Goal: Information Seeking & Learning: Find specific page/section

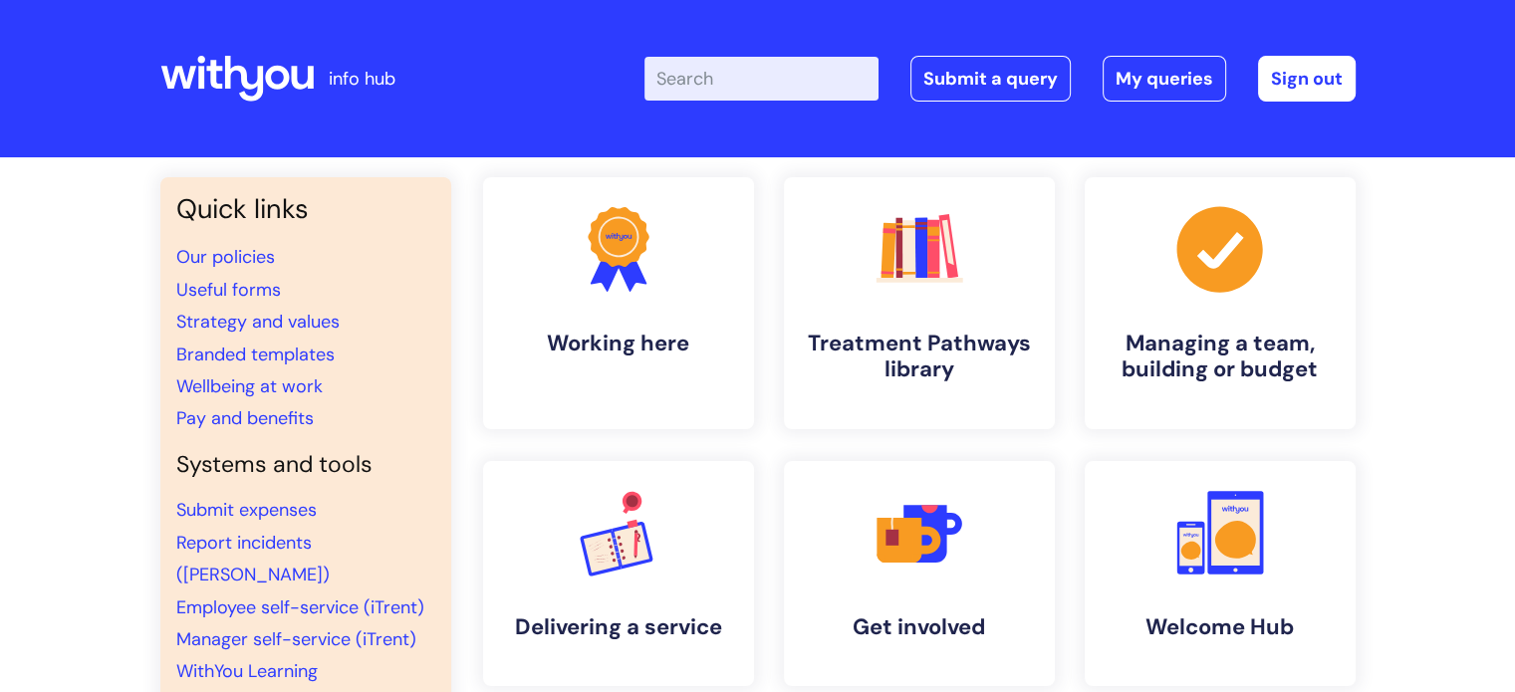
click at [352, 267] on li "Our policies" at bounding box center [305, 257] width 259 height 32
click at [724, 83] on input "Enter your search term here..." at bounding box center [761, 79] width 234 height 44
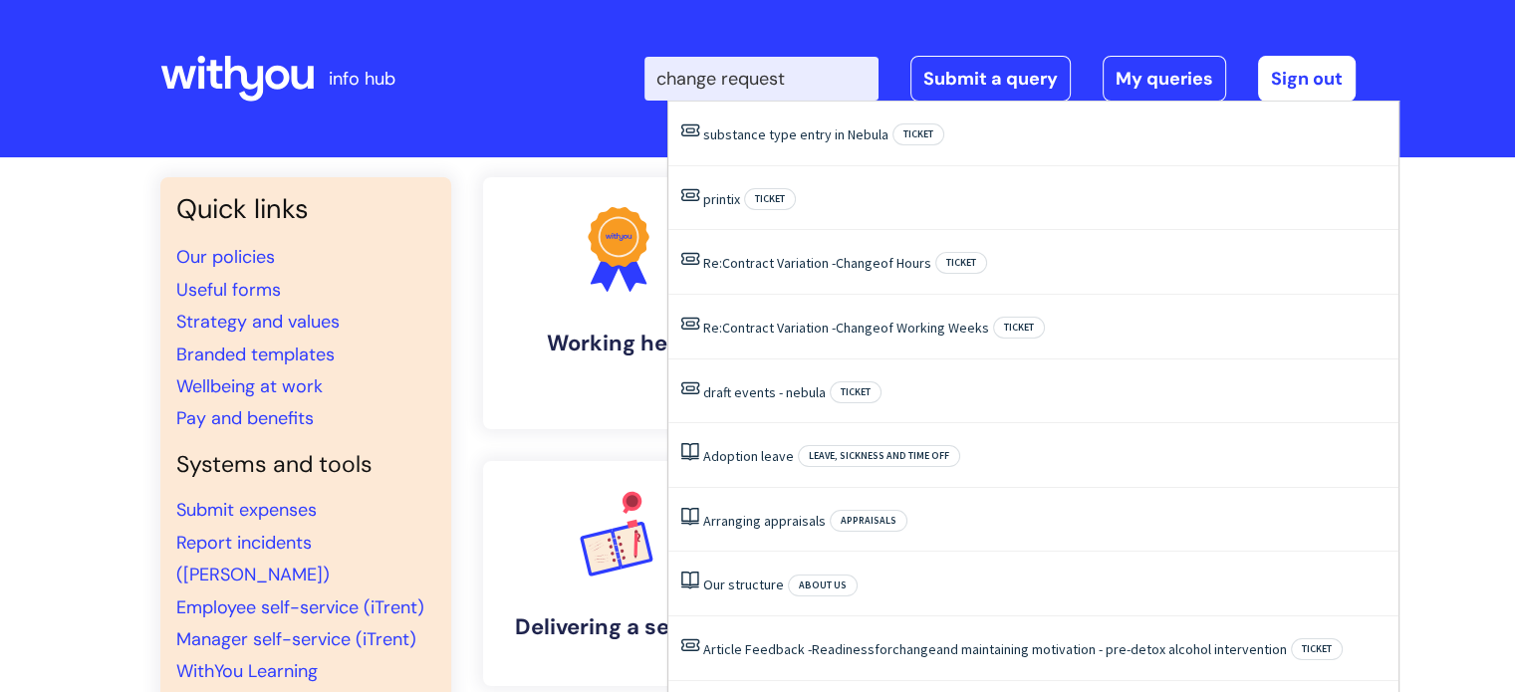
type input "change request"
click button "Search" at bounding box center [0, 0] width 0 height 0
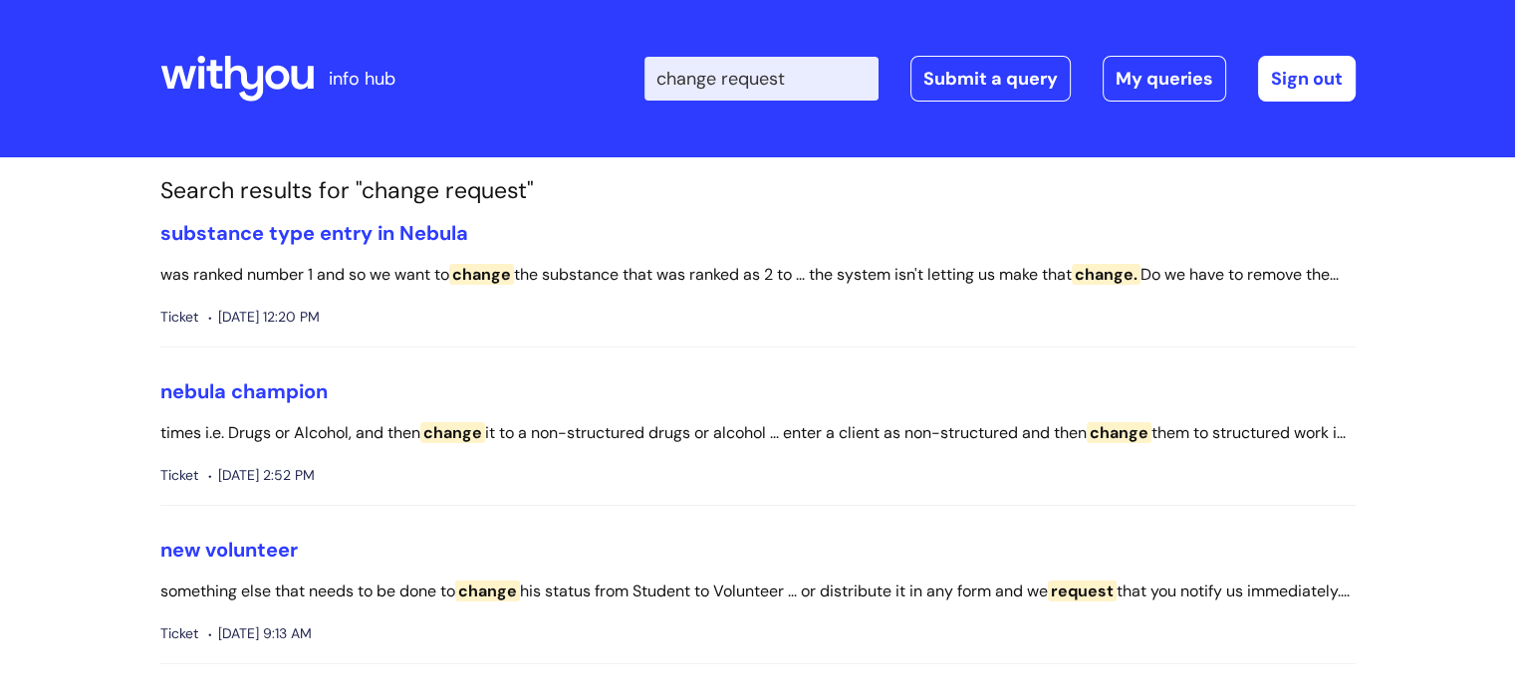
click at [842, 78] on input "change request" at bounding box center [761, 79] width 234 height 44
type input "change request form"
click button "Search" at bounding box center [0, 0] width 0 height 0
